Goal: Complete application form

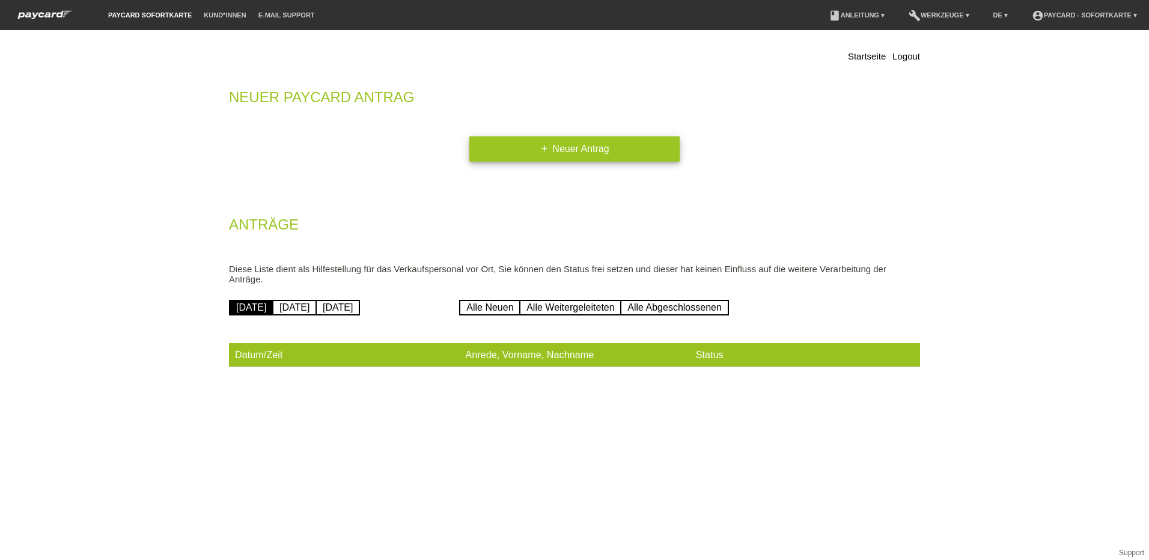
click at [503, 154] on link "add Neuer Antrag" at bounding box center [574, 148] width 210 height 25
click at [488, 157] on link "add Neuer Antrag" at bounding box center [574, 148] width 210 height 25
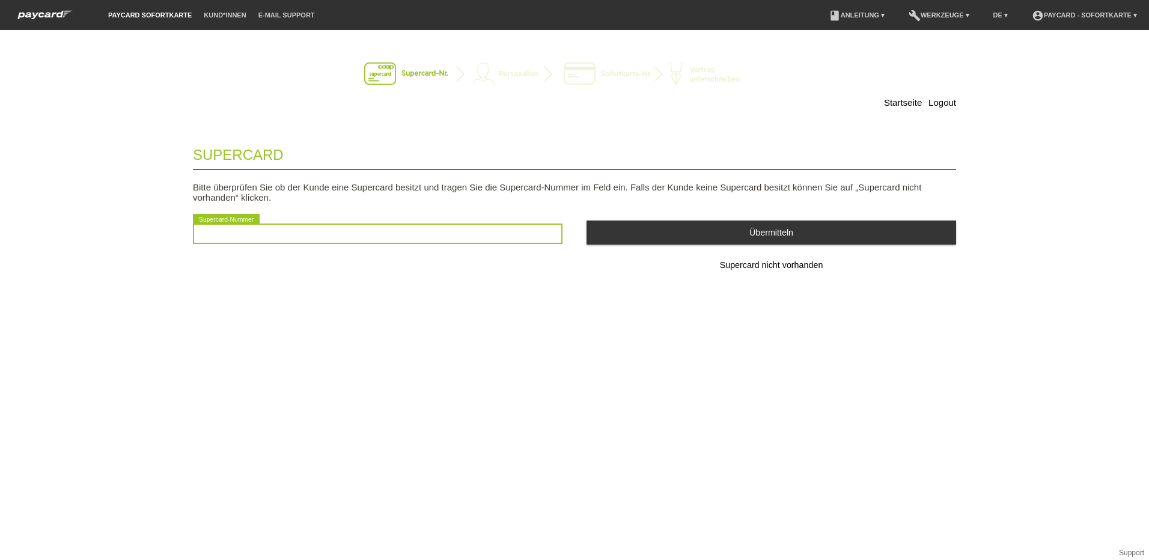
click at [274, 227] on input "text" at bounding box center [378, 234] width 370 height 20
type input "8018762250105"
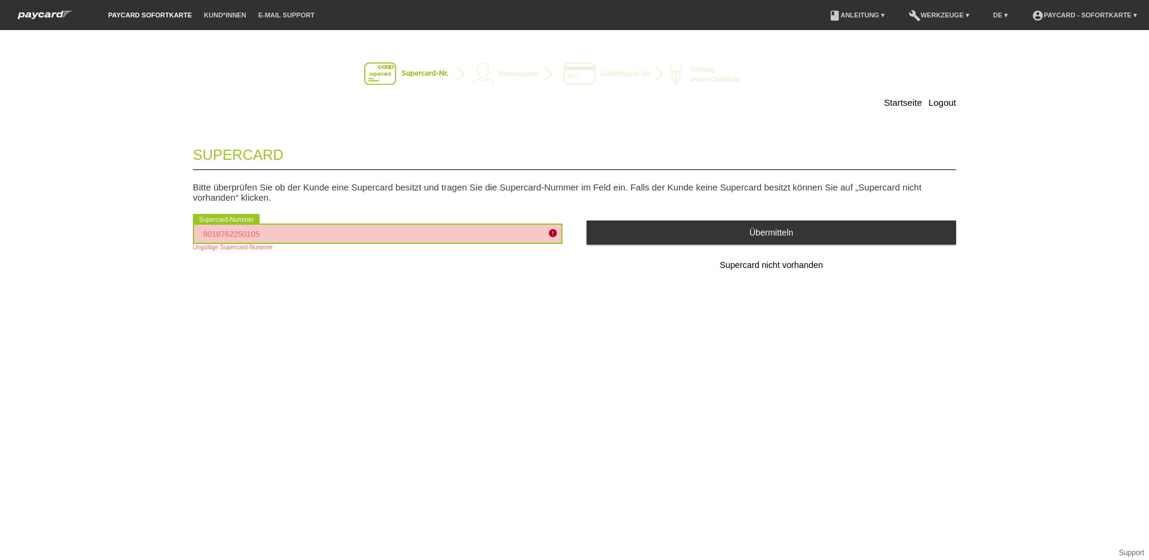
drag, startPoint x: 228, startPoint y: 235, endPoint x: 143, endPoint y: 229, distance: 85.6
click at [143, 229] on div "Startseite Logout Supercard Bitte überprüfen Sie ob der Kunde eine Supercard be…" at bounding box center [574, 295] width 1149 height 530
type input "2501055261944"
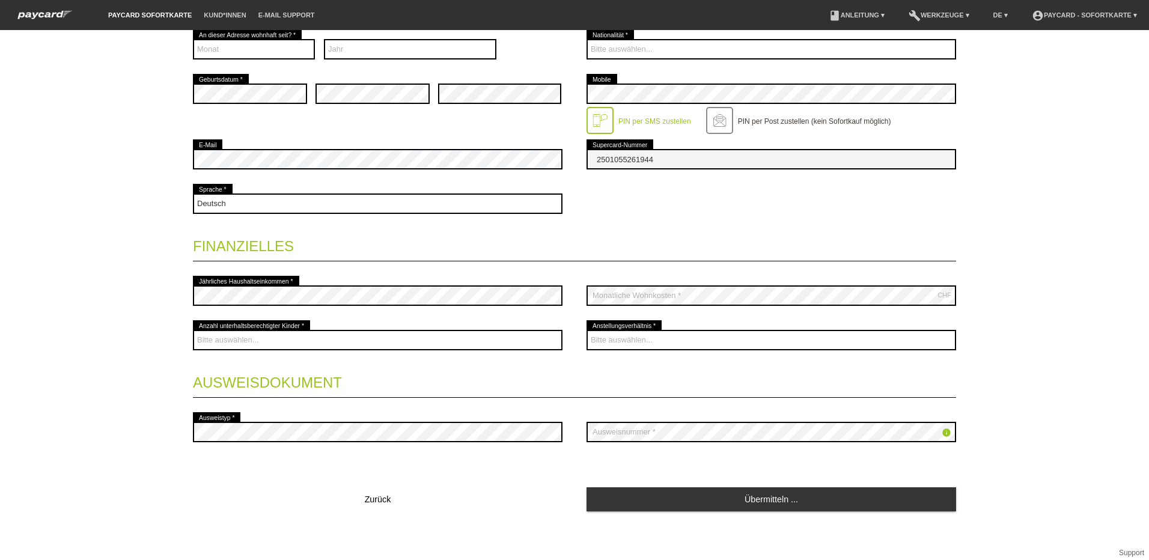
scroll to position [302, 0]
click at [391, 505] on button "Zurück" at bounding box center [378, 499] width 370 height 24
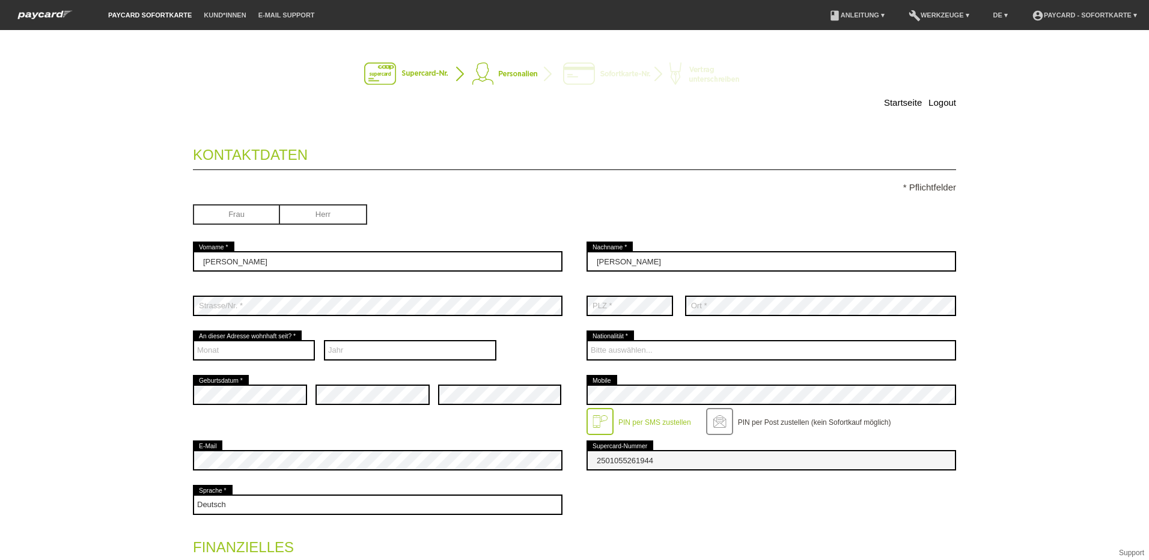
scroll to position [0, 0]
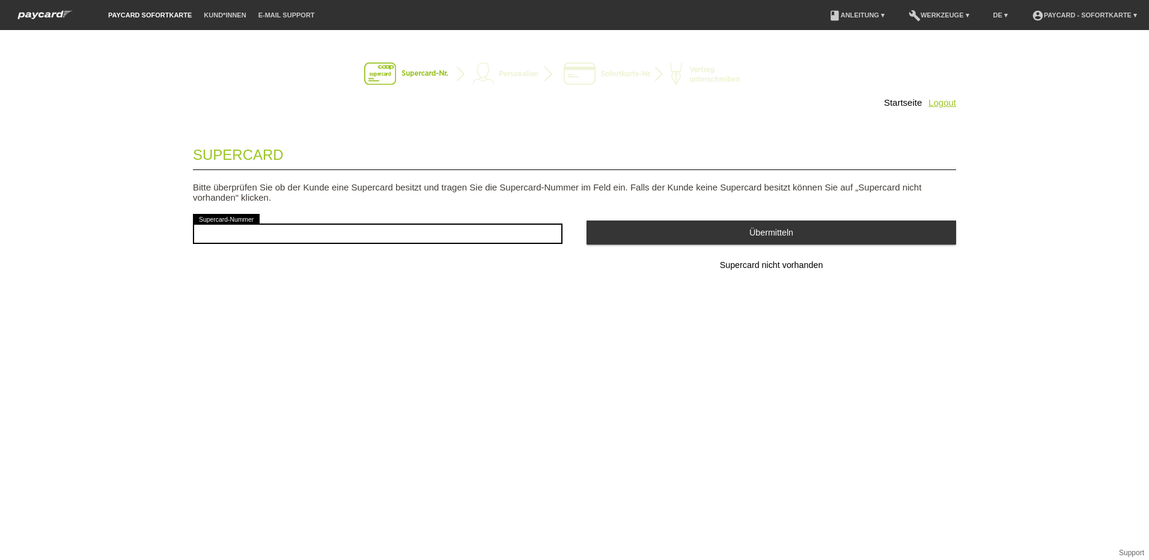
click at [934, 101] on link "Logout" at bounding box center [943, 102] width 28 height 10
